Goal: Information Seeking & Learning: Find specific page/section

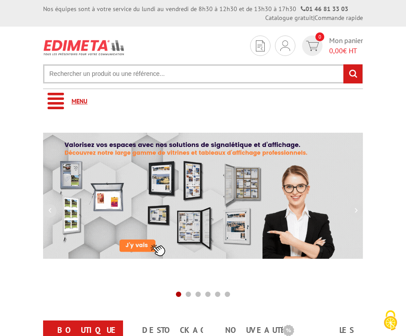
click at [63, 95] on link "Menu" at bounding box center [202, 101] width 319 height 24
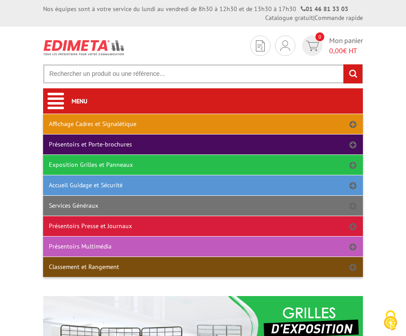
click at [113, 266] on link "Classement et Rangement" at bounding box center [202, 267] width 319 height 20
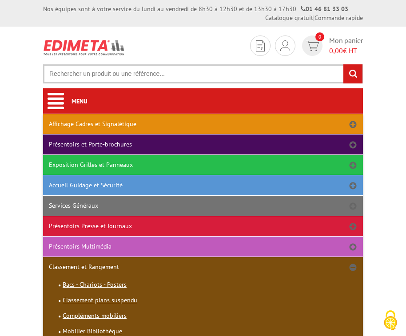
click at [111, 244] on link "Présentoirs Multimédia" at bounding box center [202, 246] width 319 height 20
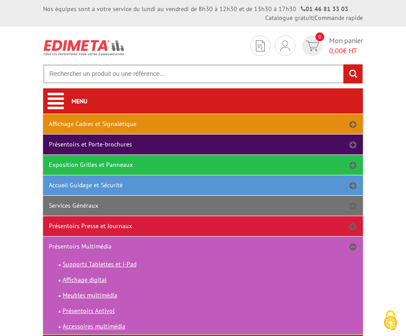
click at [120, 226] on link "Présentoirs Presse et Journaux" at bounding box center [202, 226] width 319 height 20
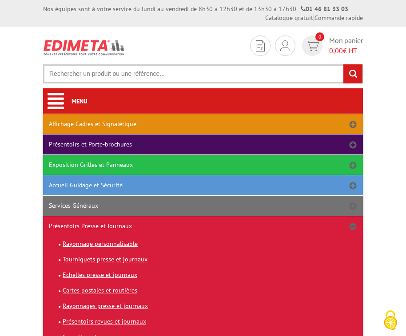
click at [92, 203] on link "Services Généraux" at bounding box center [202, 206] width 319 height 20
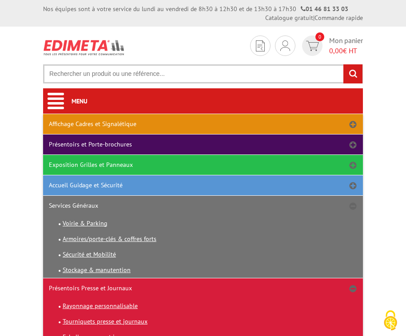
click at [121, 185] on link "Accueil Guidage et Sécurité" at bounding box center [202, 185] width 319 height 20
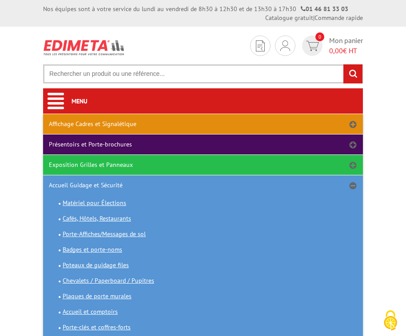
click at [134, 165] on link "Exposition Grilles et Panneaux" at bounding box center [202, 165] width 319 height 20
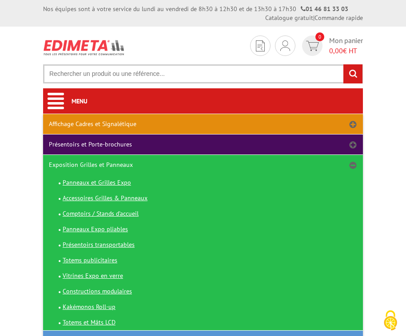
click at [128, 144] on link "Présentoirs et Porte-brochures" at bounding box center [202, 144] width 319 height 20
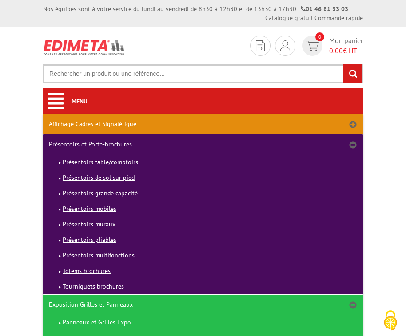
click at [110, 225] on span "Présentoirs muraux" at bounding box center [89, 224] width 53 height 8
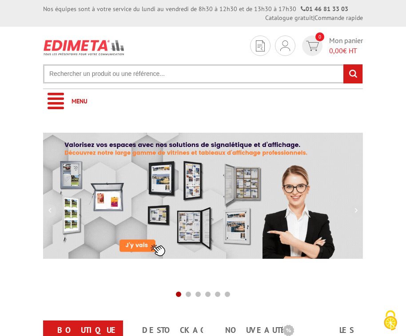
click at [87, 72] on input "text" at bounding box center [202, 73] width 319 height 19
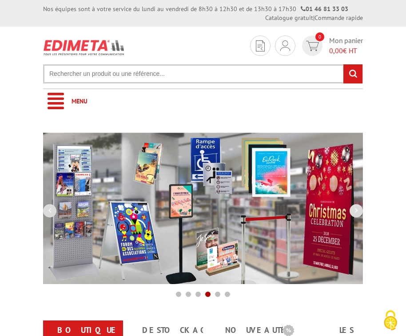
click at [61, 74] on input "text" at bounding box center [202, 73] width 319 height 19
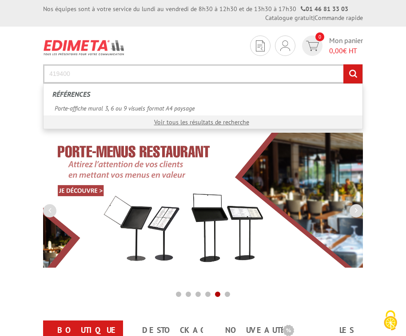
type input "419400"
click at [343, 64] on input "rechercher" at bounding box center [352, 73] width 19 height 19
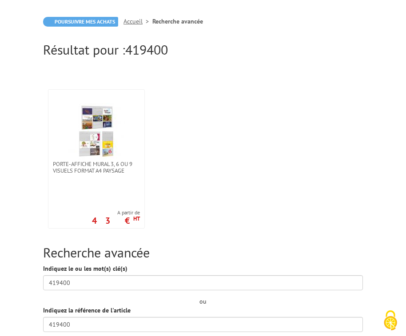
scroll to position [116, 0]
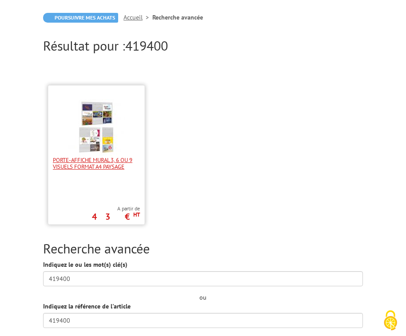
click at [102, 159] on span "Porte-affiche mural 3, 6 ou 9 visuels format A4 paysage" at bounding box center [96, 163] width 87 height 13
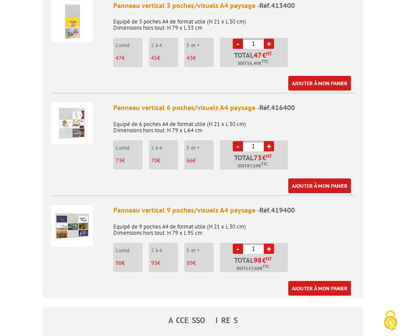
scroll to position [429, 0]
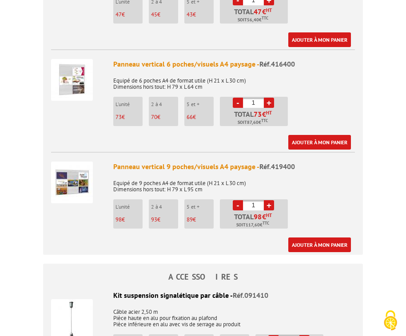
click at [75, 173] on img at bounding box center [72, 183] width 42 height 42
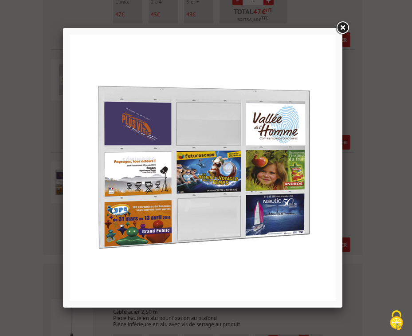
click at [205, 158] on img at bounding box center [203, 168] width 266 height 266
click at [347, 23] on link at bounding box center [343, 28] width 16 height 16
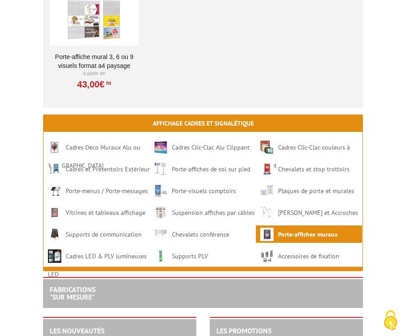
scroll to position [1750, 0]
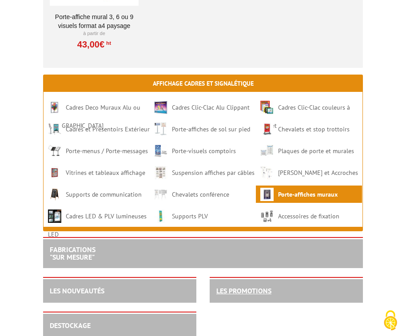
click at [240, 286] on link "LES PROMOTIONS" at bounding box center [243, 290] width 55 height 9
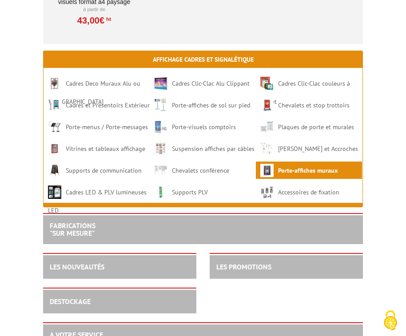
scroll to position [1814, 0]
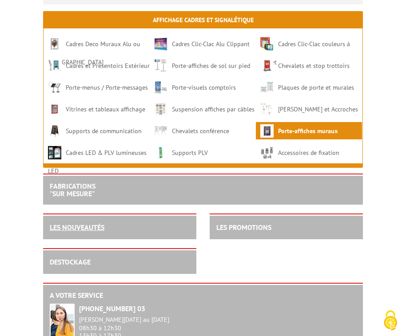
click at [102, 223] on link "LES NOUVEAUTÉS" at bounding box center [77, 227] width 55 height 9
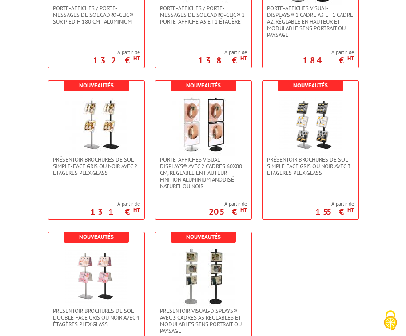
scroll to position [3048, 0]
